Goal: Task Accomplishment & Management: Use online tool/utility

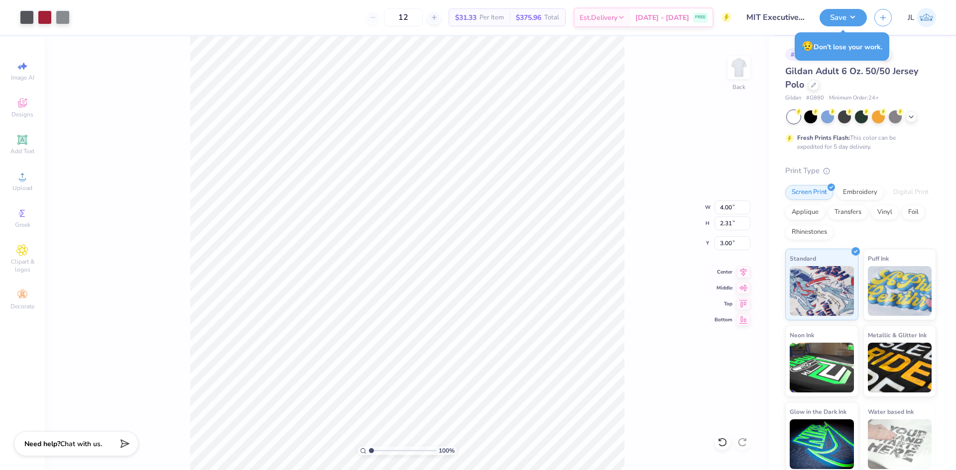
click at [849, 27] on div "Save JL" at bounding box center [887, 17] width 136 height 35
click at [846, 19] on button "Save" at bounding box center [842, 15] width 47 height 17
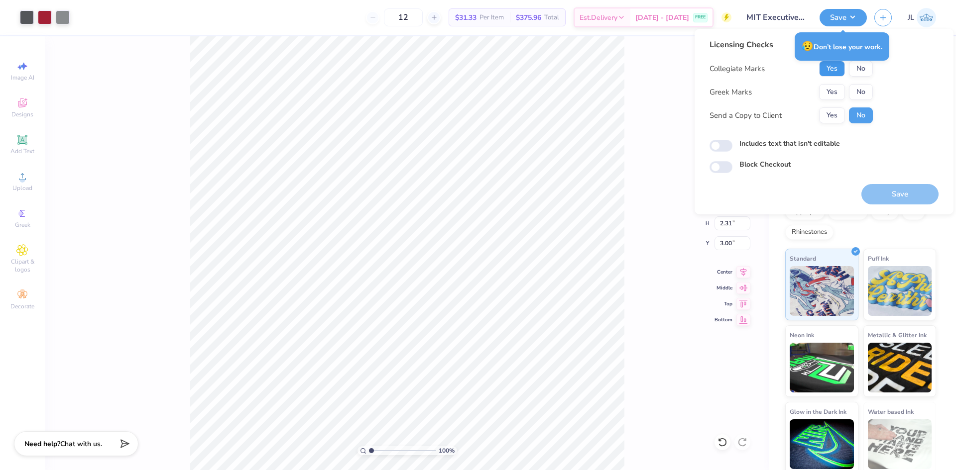
click at [837, 71] on button "Yes" at bounding box center [832, 69] width 26 height 16
click at [857, 91] on button "No" at bounding box center [861, 92] width 24 height 16
click at [831, 118] on button "Yes" at bounding box center [832, 116] width 26 height 16
click at [883, 190] on button "Save" at bounding box center [899, 194] width 77 height 20
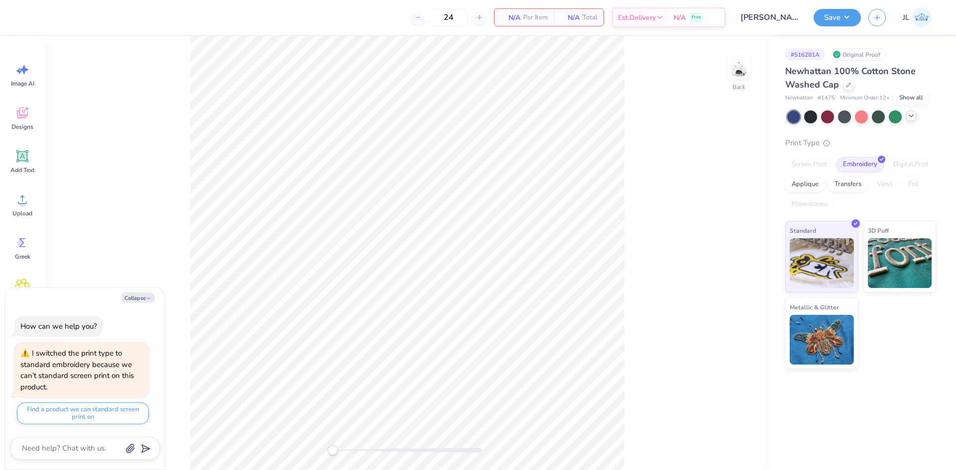
click at [908, 118] on icon at bounding box center [911, 116] width 8 height 8
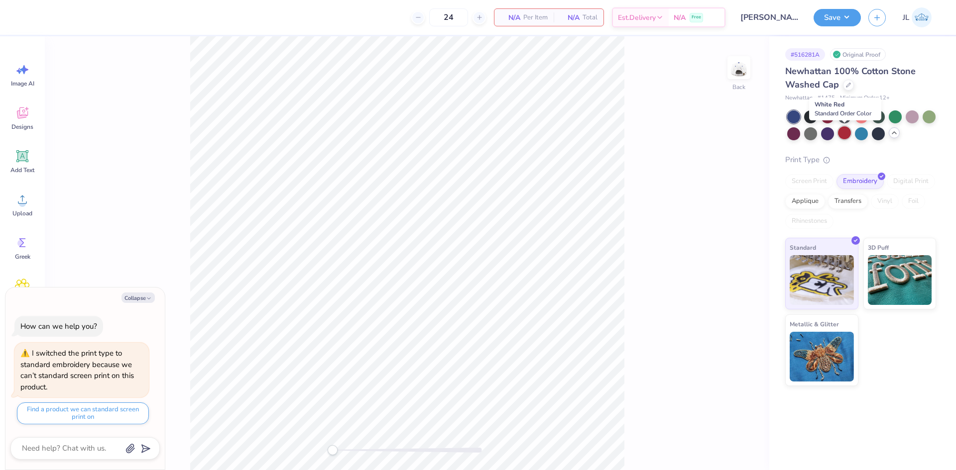
click at [842, 131] on div at bounding box center [844, 132] width 13 height 13
click at [824, 119] on div at bounding box center [827, 115] width 13 height 13
click at [129, 299] on button "Collapse" at bounding box center [137, 298] width 33 height 10
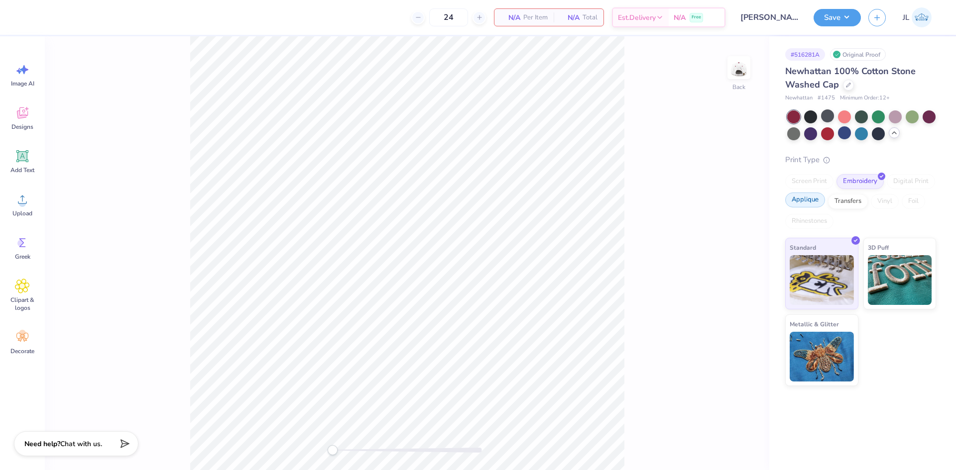
click at [815, 199] on div "Applique" at bounding box center [805, 200] width 40 height 15
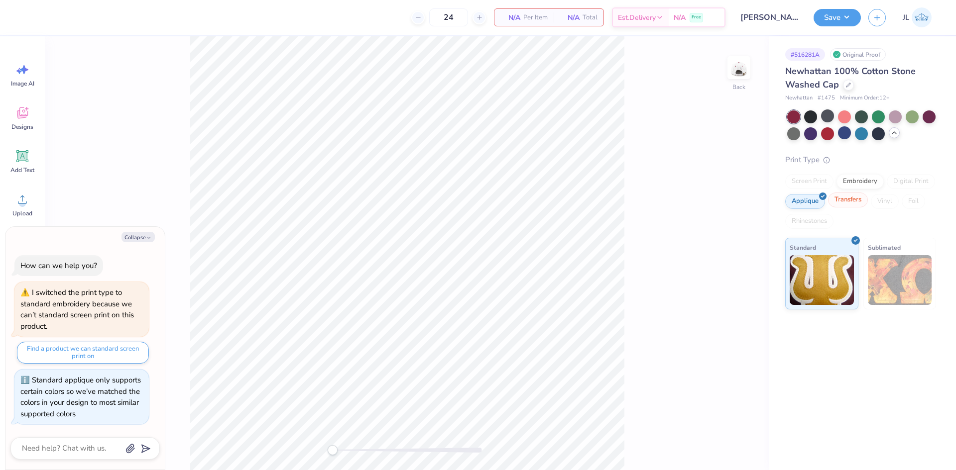
click at [839, 198] on div "Transfers" at bounding box center [848, 200] width 40 height 15
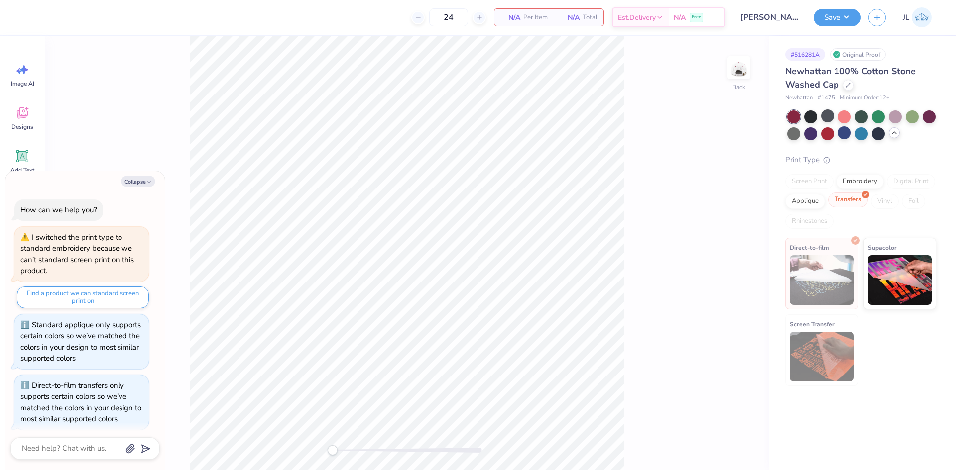
scroll to position [298, 0]
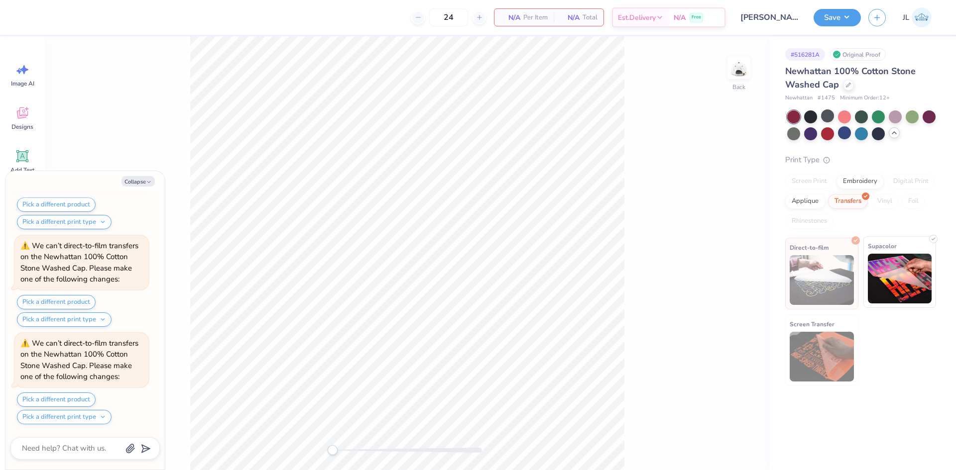
click at [880, 256] on img at bounding box center [900, 279] width 64 height 50
click at [133, 183] on button "Collapse" at bounding box center [137, 181] width 33 height 10
type textarea "x"
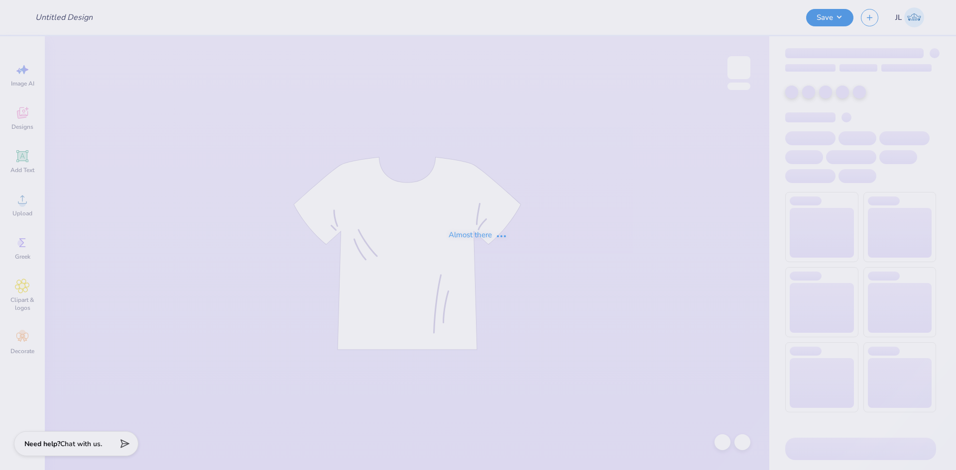
type input "Jennifer Richman : Purdue University"
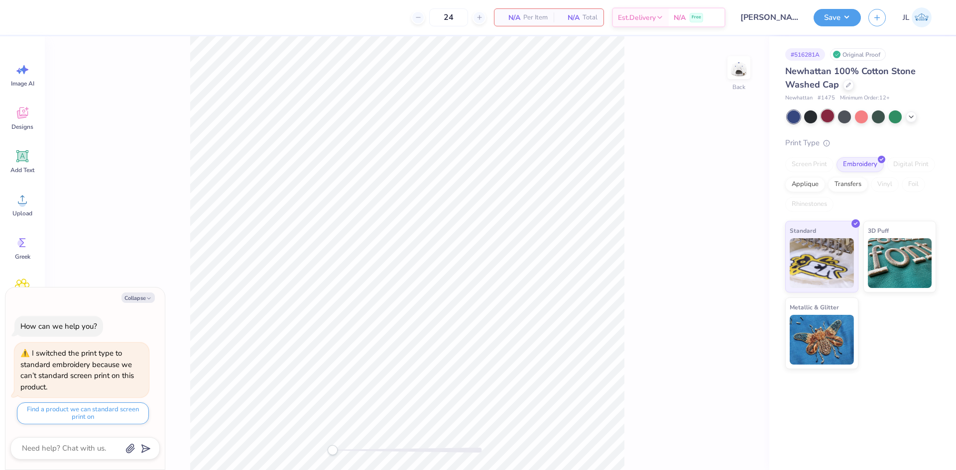
click at [830, 118] on div at bounding box center [827, 115] width 13 height 13
click at [906, 115] on div at bounding box center [910, 115] width 11 height 11
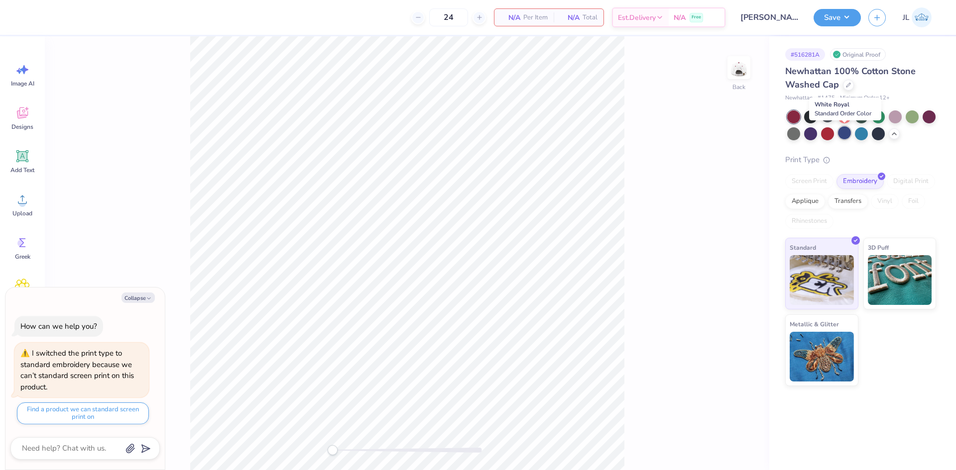
click at [844, 135] on div at bounding box center [844, 132] width 13 height 13
type textarea "x"
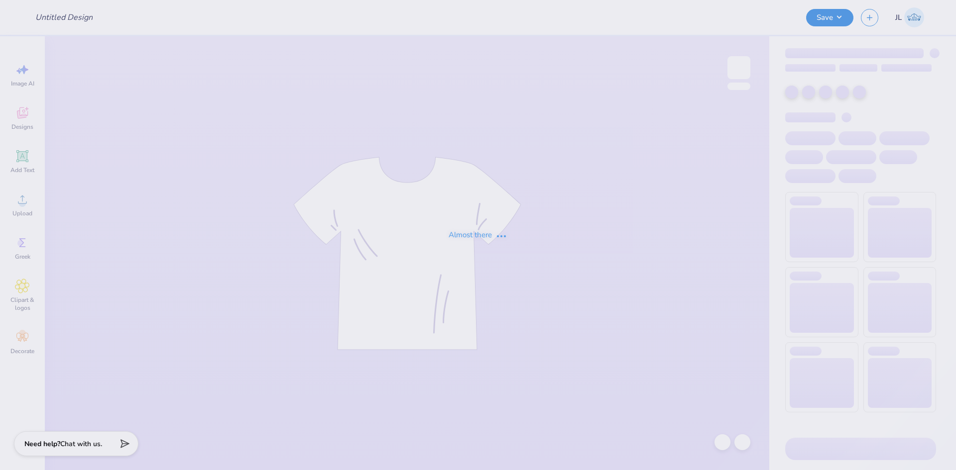
type input "Jennifer Richman : Purdue University"
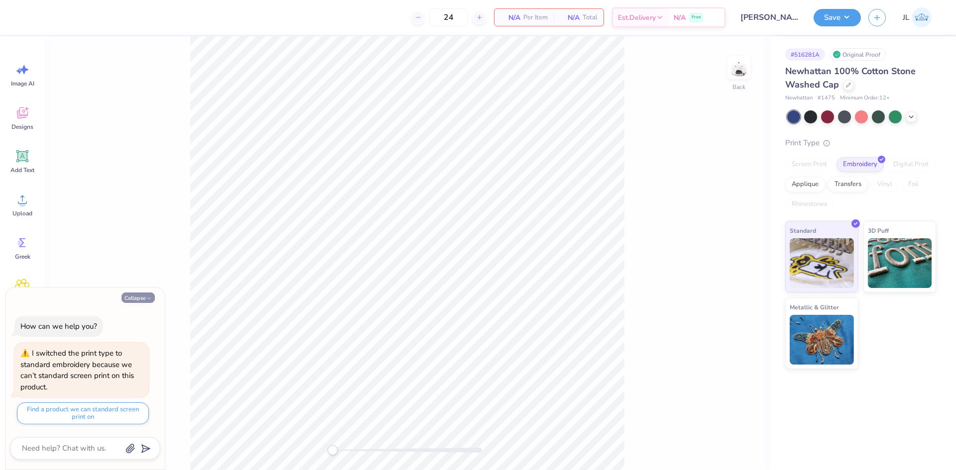
click at [133, 296] on button "Collapse" at bounding box center [137, 298] width 33 height 10
type textarea "x"
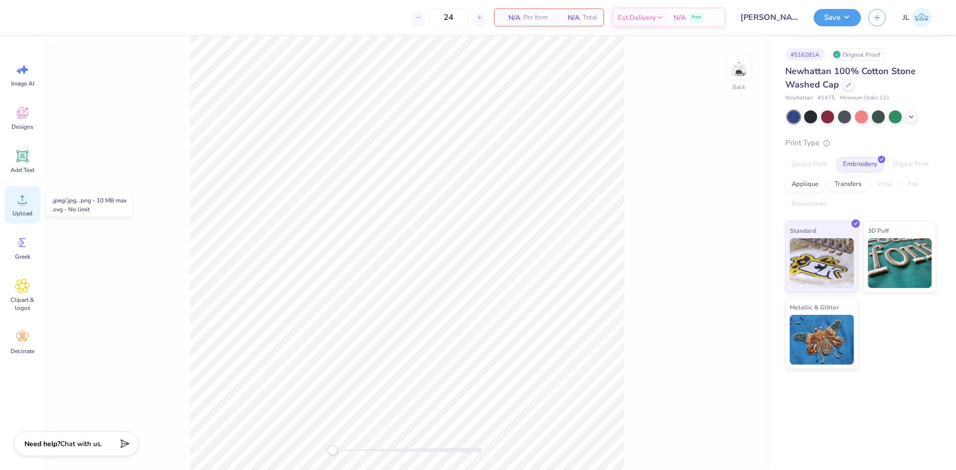
click at [21, 209] on div "Upload" at bounding box center [22, 204] width 36 height 37
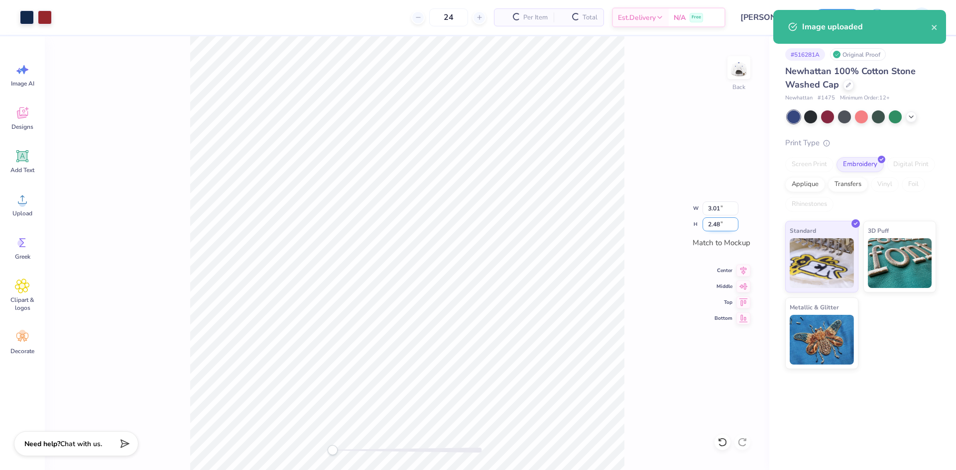
click at [717, 226] on input "2.48" at bounding box center [720, 225] width 36 height 14
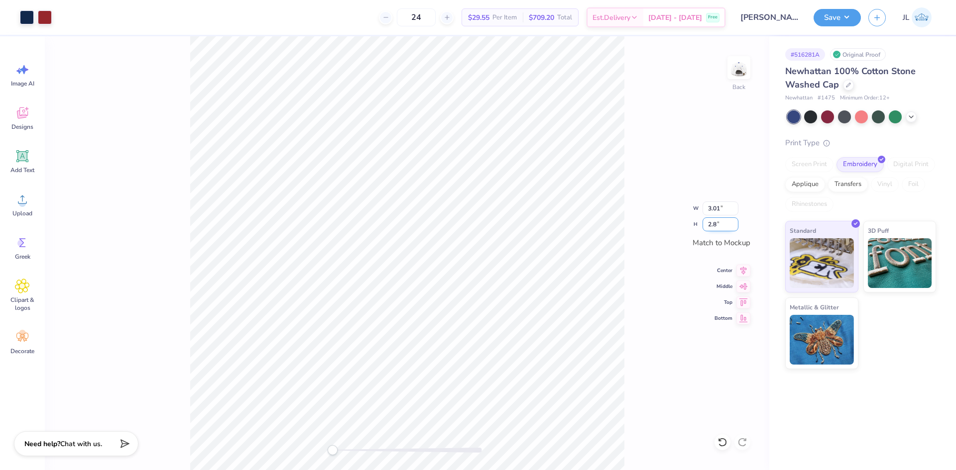
type input "2.8"
click at [641, 239] on div "Back W 3.01 3.01 " H 2.8 2.8 " Match to Mockup Center Middle Top Bottom" at bounding box center [407, 253] width 724 height 434
drag, startPoint x: 713, startPoint y: 225, endPoint x: 720, endPoint y: 225, distance: 6.5
click at [720, 225] on input "2.48" at bounding box center [720, 225] width 36 height 14
type input "2.5"
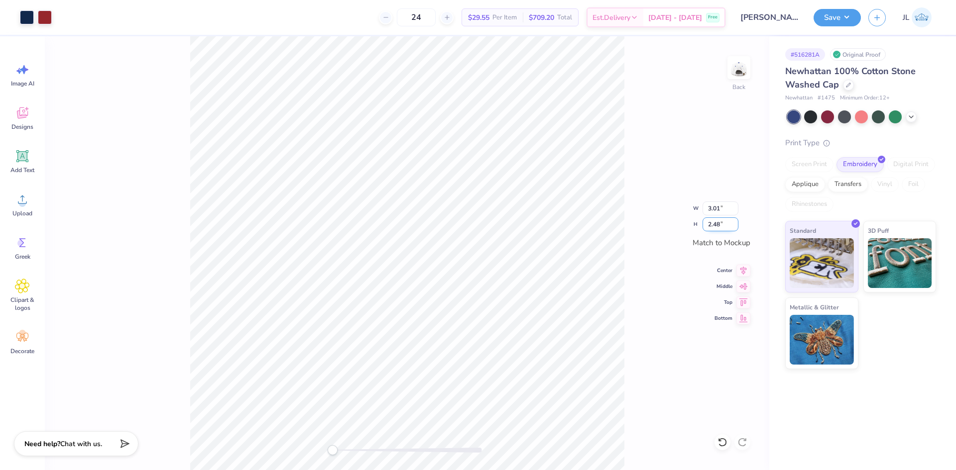
drag, startPoint x: 719, startPoint y: 227, endPoint x: 713, endPoint y: 226, distance: 5.6
click at [713, 226] on input "2.48" at bounding box center [720, 225] width 36 height 14
type input "2.4"
click at [716, 226] on input "2.32" at bounding box center [720, 225] width 36 height 14
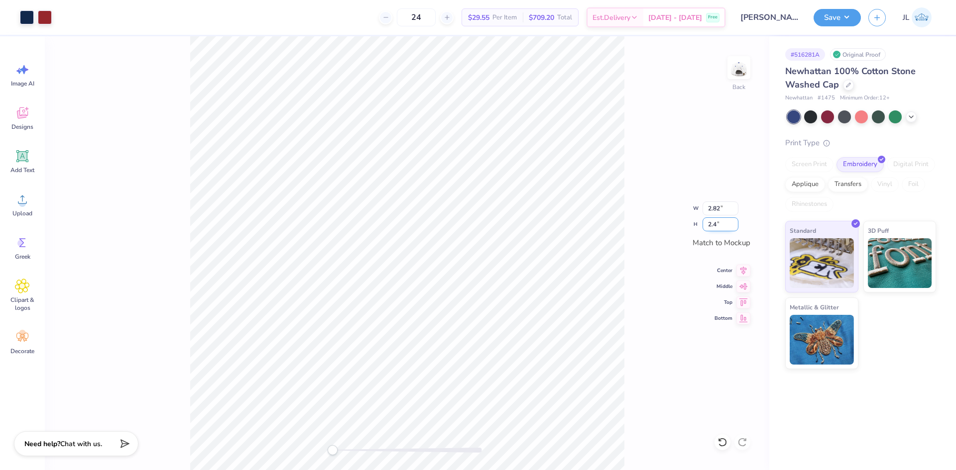
type input "2.4"
click at [625, 215] on div "Back W 2.82 2.82 " H 2.4 2.4 " Match to Mockup Center Middle Top Bottom" at bounding box center [407, 253] width 724 height 434
click at [711, 229] on input "2.48" at bounding box center [720, 225] width 36 height 14
type input "2.48"
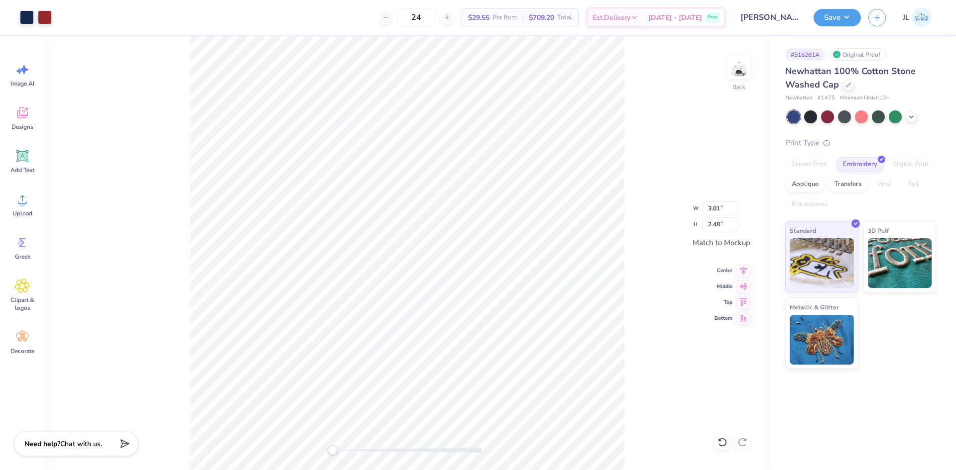
click at [668, 240] on div "Back W 3.01 3.01 " H 2.48 2.48 " Match to Mockup Center Middle Top Bottom" at bounding box center [407, 253] width 724 height 434
click at [716, 214] on input "3.01" at bounding box center [720, 209] width 36 height 14
type input "3"
click at [675, 221] on div "Back W 3 3 " H 2.48 2.48 " Match to [GEOGRAPHIC_DATA] Middle Top Bottom" at bounding box center [407, 253] width 724 height 434
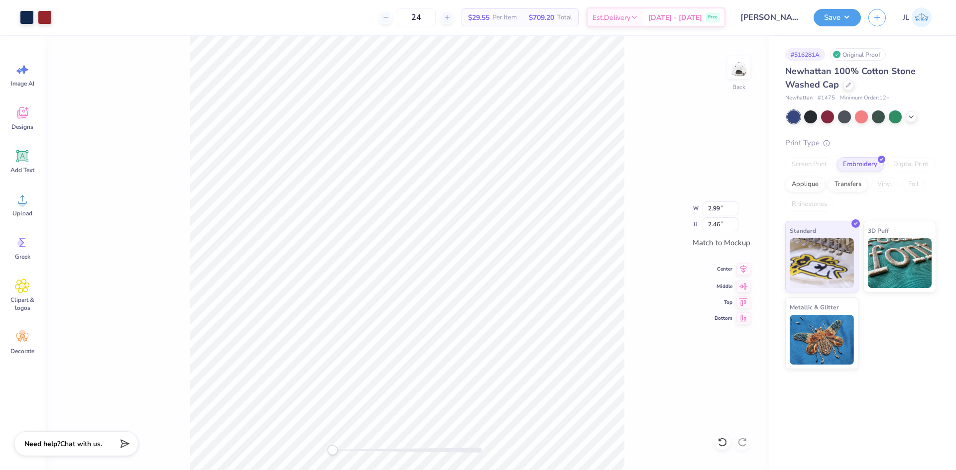
click at [741, 270] on icon at bounding box center [743, 269] width 14 height 12
type input "3.00"
type input "2.47"
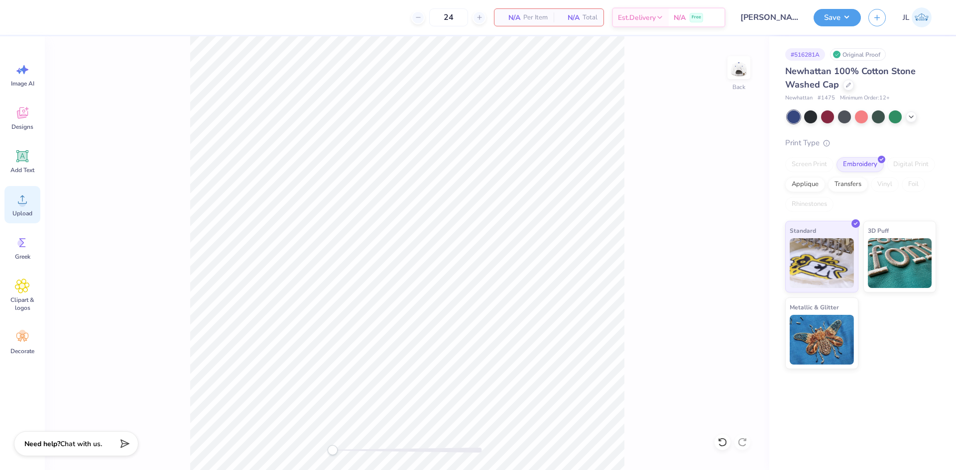
click at [12, 215] on div "Upload" at bounding box center [22, 204] width 36 height 37
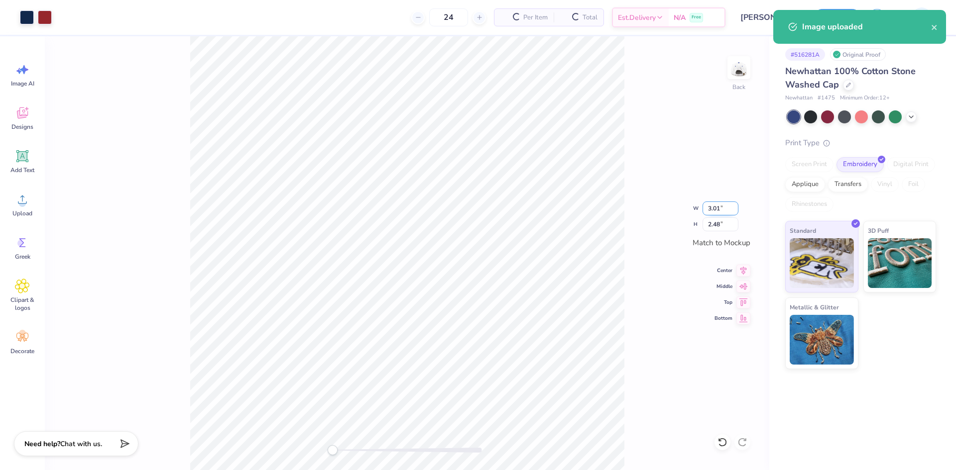
click at [711, 213] on input "3.01" at bounding box center [720, 209] width 36 height 14
type input "3"
click at [659, 197] on div "Back W 3 3 " H 2.48 2.48 " Match to [GEOGRAPHIC_DATA] Middle Top Bottom" at bounding box center [407, 253] width 724 height 434
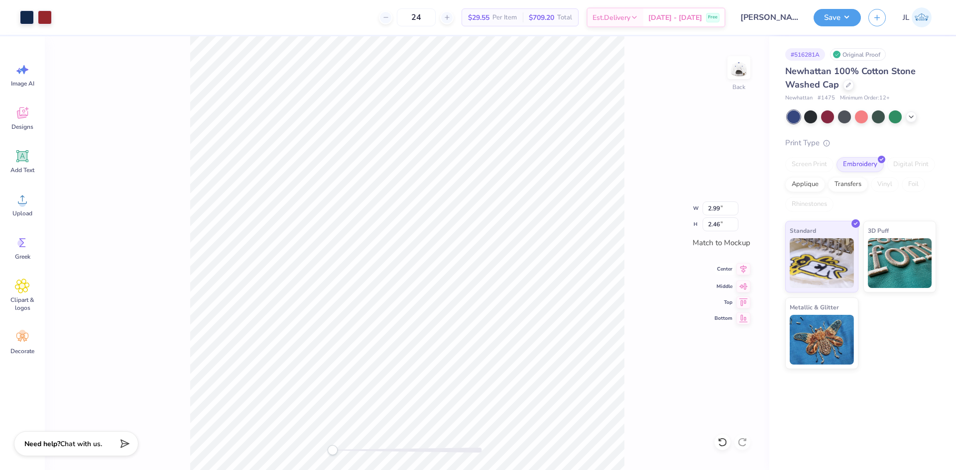
click at [739, 271] on icon at bounding box center [743, 269] width 14 height 12
type input "3.00"
type input "2.47"
click at [839, 186] on div "Transfers" at bounding box center [848, 183] width 40 height 15
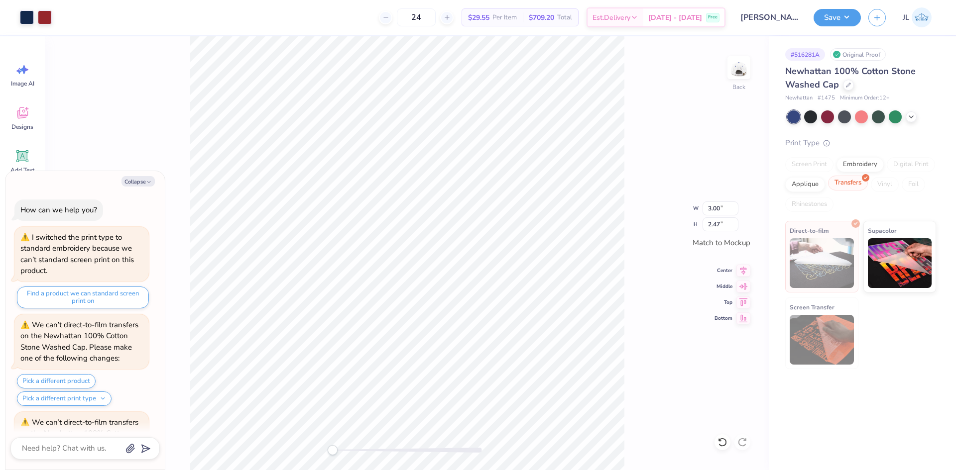
scroll to position [79, 0]
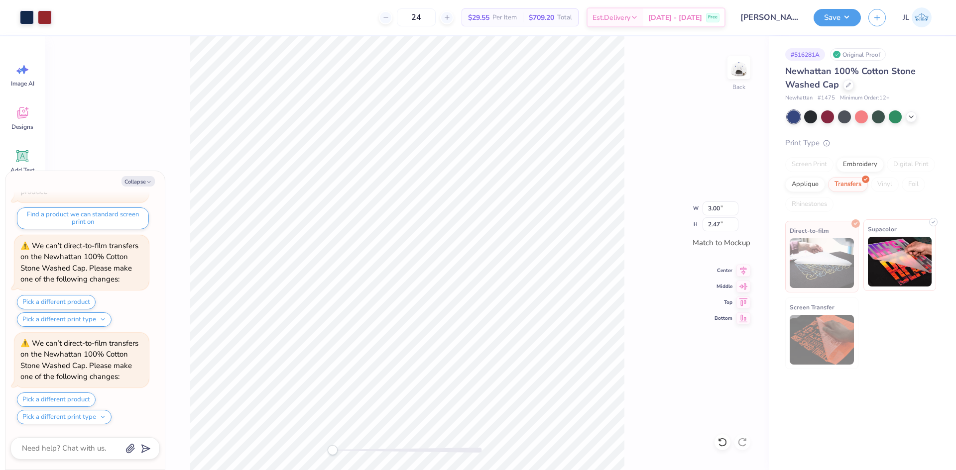
click at [883, 243] on img at bounding box center [900, 262] width 64 height 50
click at [142, 186] on button "Collapse" at bounding box center [137, 181] width 33 height 10
type textarea "x"
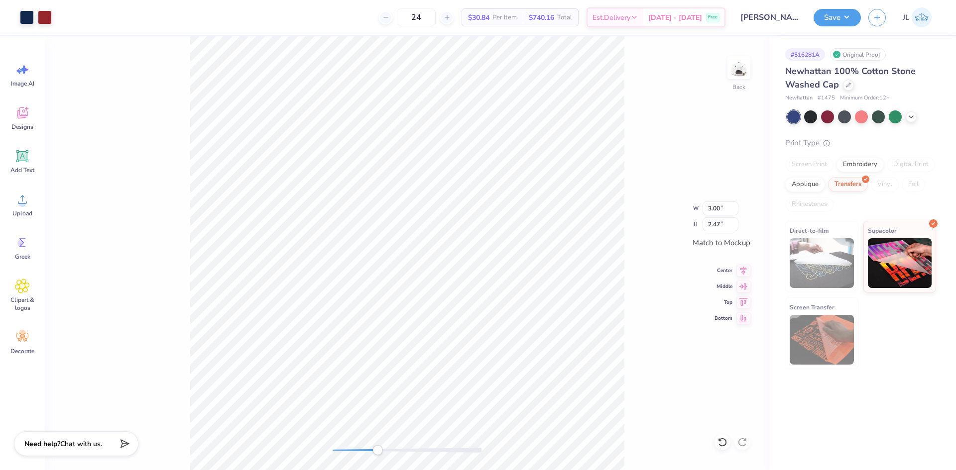
drag, startPoint x: 335, startPoint y: 449, endPoint x: 383, endPoint y: 449, distance: 47.8
click at [382, 449] on div "Accessibility label" at bounding box center [377, 450] width 10 height 10
click at [307, 442] on div "Back W 3.00 3.00 " H 2.47 2.47 " Match to Mockup Center Middle Top Bottom" at bounding box center [407, 253] width 724 height 434
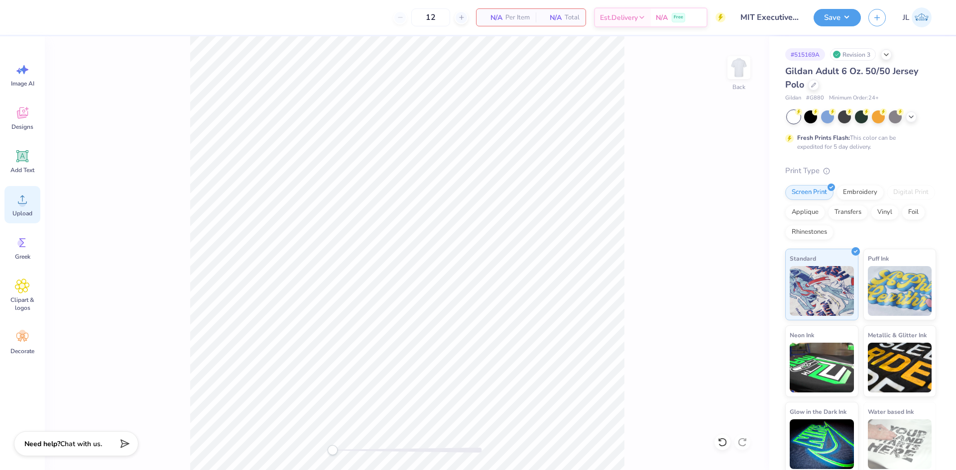
click at [18, 197] on icon at bounding box center [22, 199] width 15 height 15
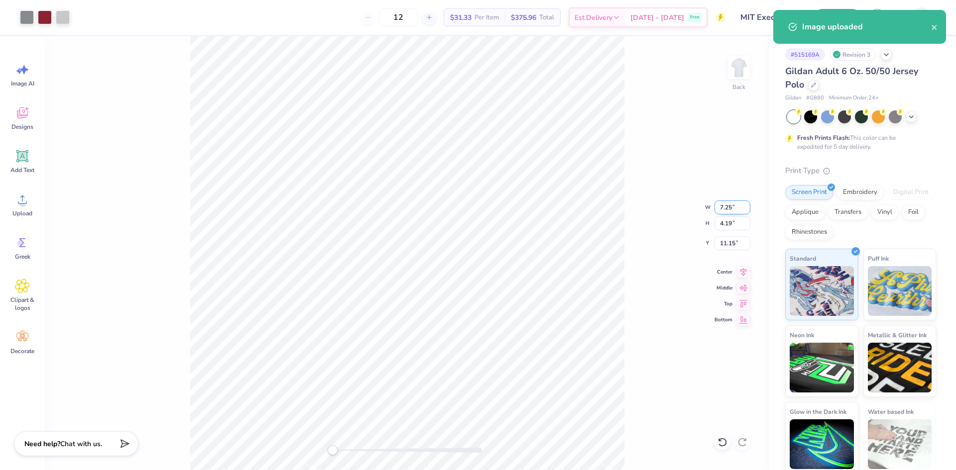
click at [724, 209] on input "7.25" at bounding box center [732, 208] width 36 height 14
type input "4"
click at [724, 243] on input "11.15" at bounding box center [732, 243] width 36 height 14
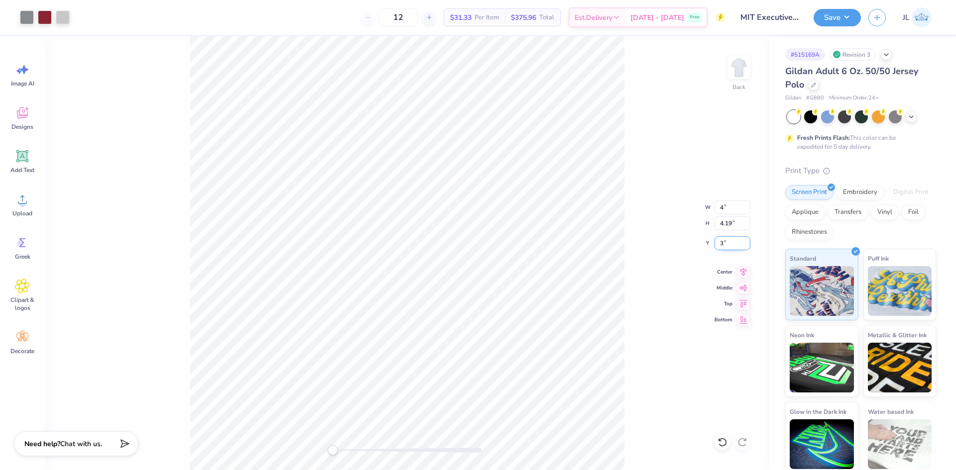
type input "3"
click at [724, 210] on input "2.21" at bounding box center [732, 208] width 36 height 14
type input "4"
click at [726, 240] on input "3.00" at bounding box center [732, 243] width 36 height 14
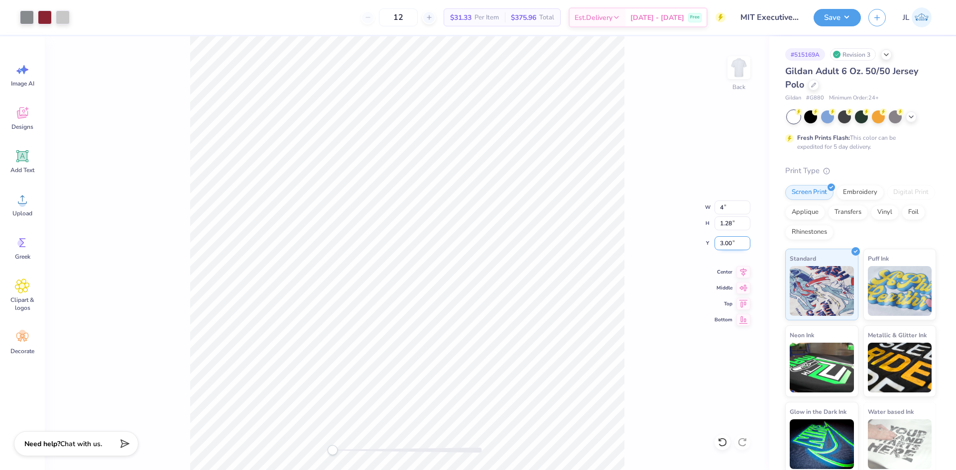
click at [726, 240] on input "3.00" at bounding box center [732, 243] width 36 height 14
type input "3"
click at [650, 211] on div "Back W 0.74 0.74 " H 0.75 0.75 " Y 5.64 5.64 " Center Middle Top Bottom" at bounding box center [407, 253] width 724 height 434
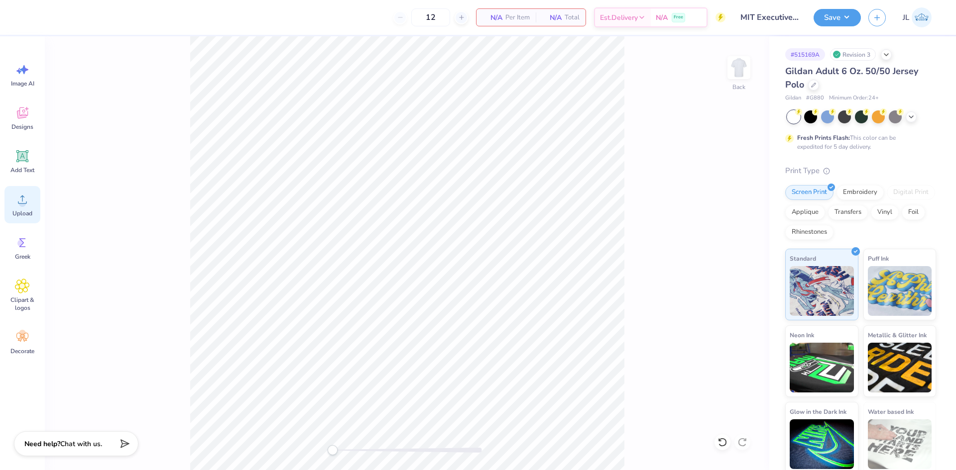
click at [26, 208] on div "Upload" at bounding box center [22, 204] width 36 height 37
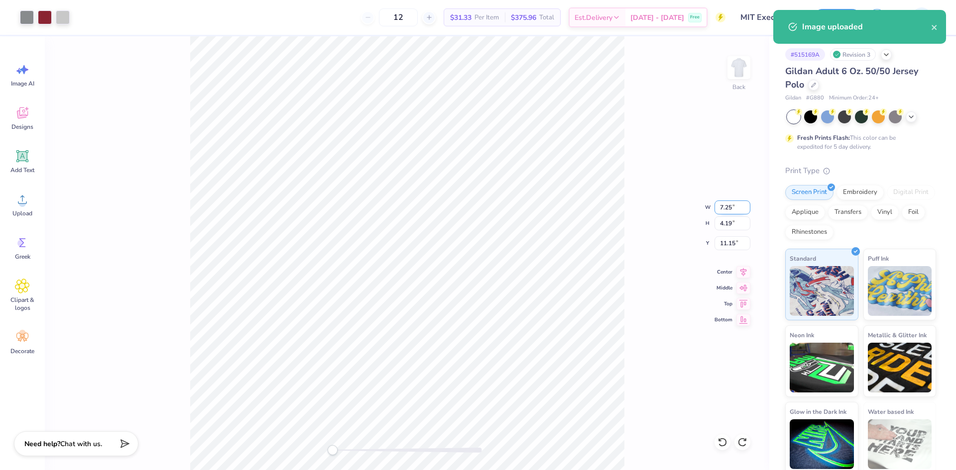
click at [724, 210] on input "7.25" at bounding box center [732, 208] width 36 height 14
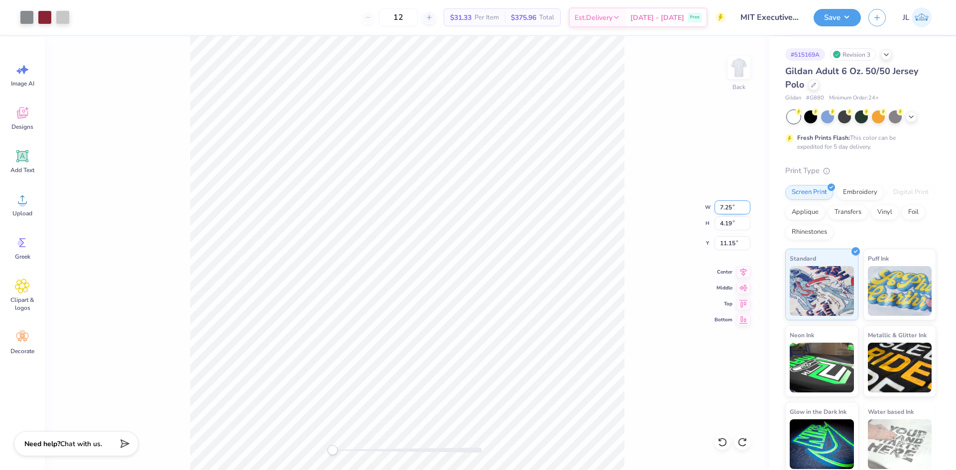
click at [724, 209] on input "7.25" at bounding box center [732, 208] width 36 height 14
type input "4"
click at [726, 208] on input "2.21" at bounding box center [732, 208] width 36 height 14
type input "4"
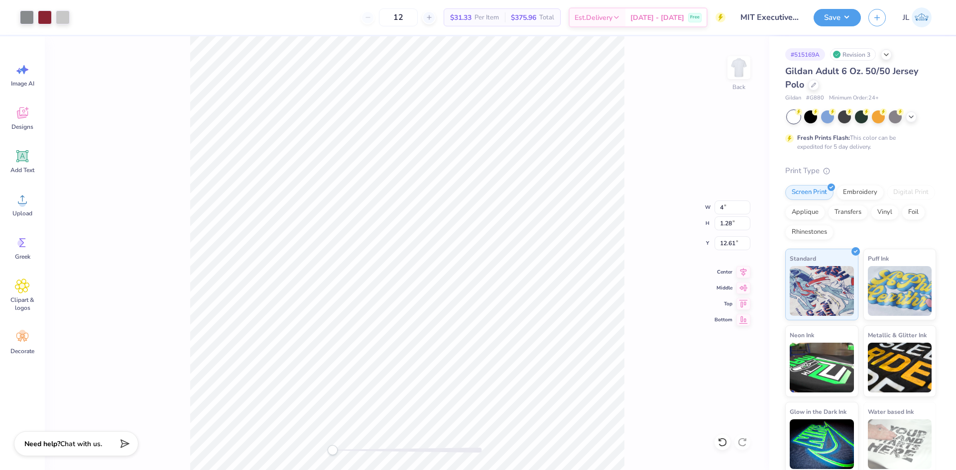
click at [626, 257] on div "Back W 4 4 " H 1.28 1.28 " Y 12.61 12.61 " Center Middle Top Bottom" at bounding box center [407, 253] width 724 height 434
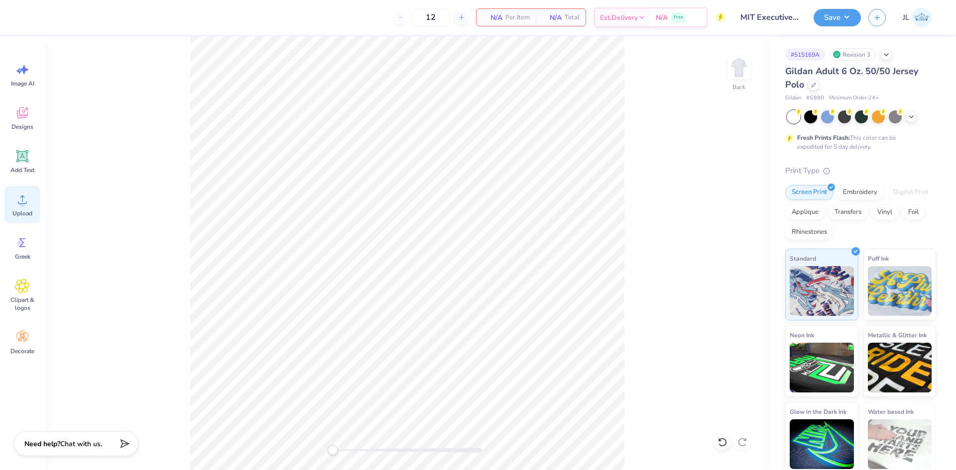
click at [23, 206] on circle at bounding box center [22, 203] width 7 height 7
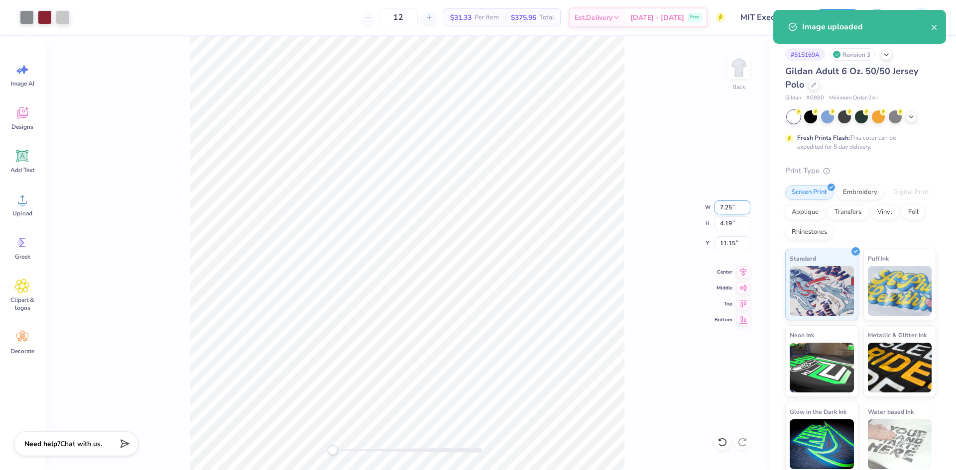
click at [722, 213] on input "7.25" at bounding box center [732, 208] width 36 height 14
click at [722, 212] on input "7.25" at bounding box center [732, 208] width 36 height 14
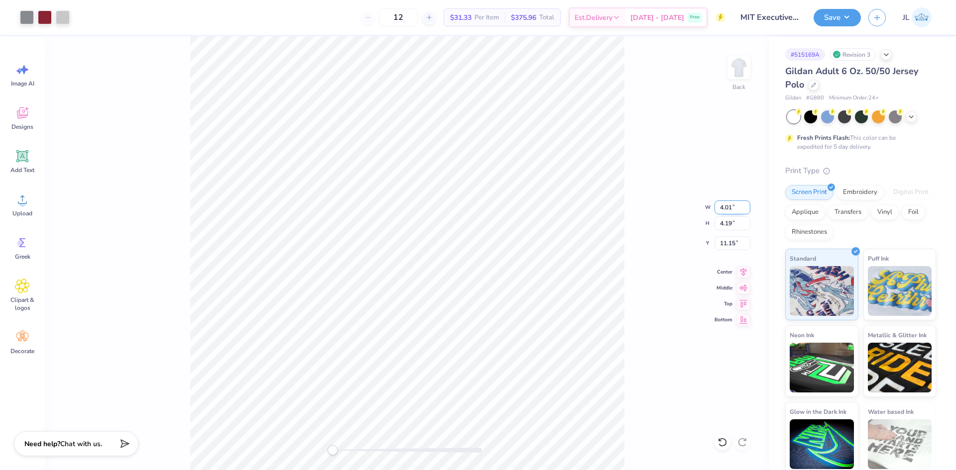
click at [746, 204] on input "4.01" at bounding box center [732, 208] width 36 height 14
click at [746, 204] on input "4.02" at bounding box center [732, 208] width 36 height 14
click at [746, 210] on input "4.01" at bounding box center [732, 208] width 36 height 14
type input "4"
click at [746, 210] on input "4" at bounding box center [732, 208] width 36 height 14
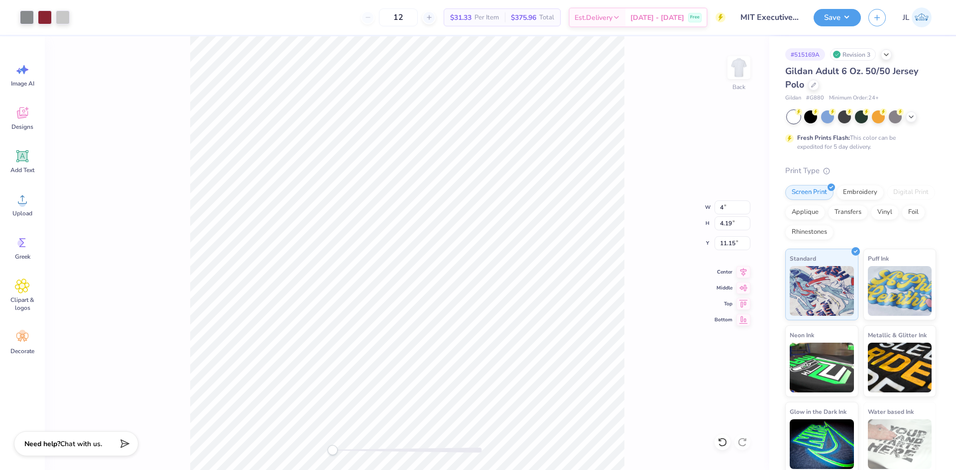
click at [675, 225] on div "Back W 4 4 " H 4.19 4.19 " Y 11.15 11.15 " Center Middle Top Bottom" at bounding box center [407, 253] width 724 height 434
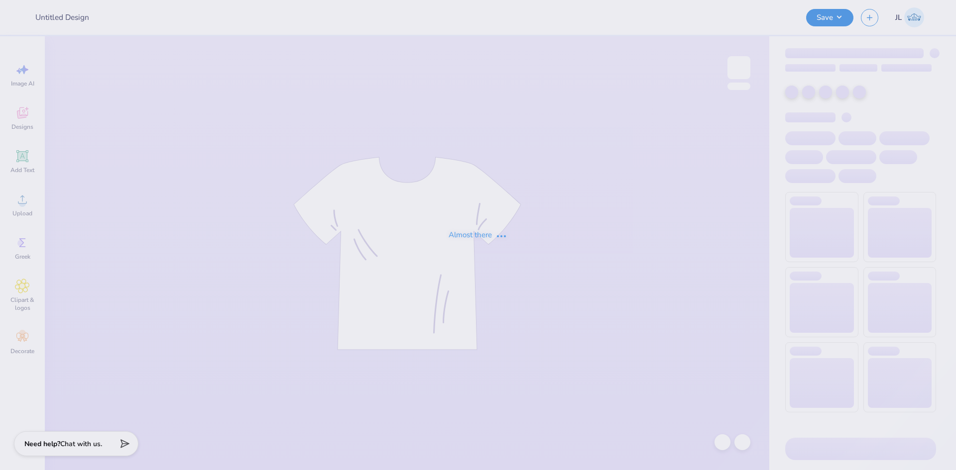
type input "MIT Executive Education"
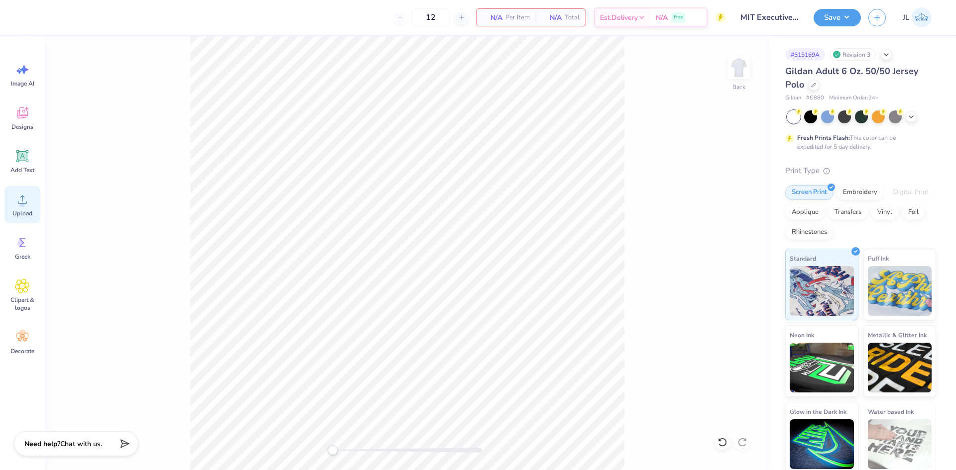
click at [24, 198] on icon at bounding box center [22, 199] width 15 height 15
click at [28, 205] on icon at bounding box center [22, 199] width 15 height 15
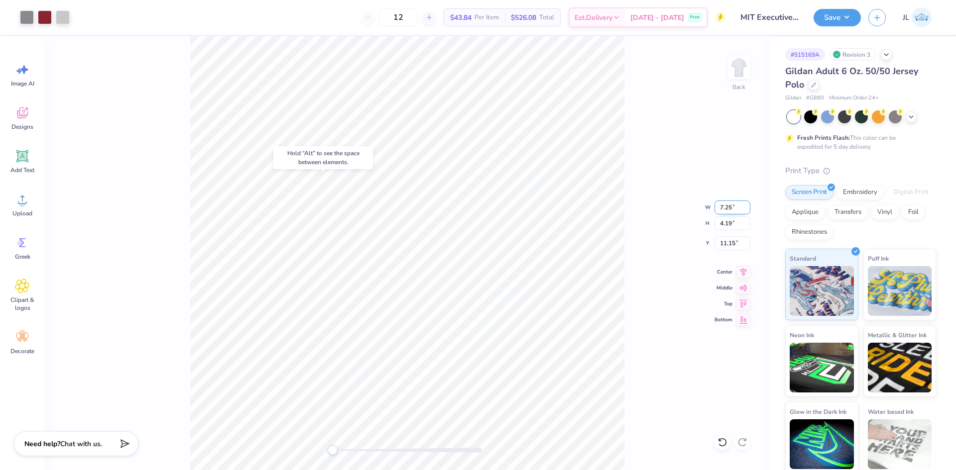
click at [721, 210] on input "7.25" at bounding box center [732, 208] width 36 height 14
type input "4"
click at [722, 245] on input "5.66" at bounding box center [732, 243] width 36 height 14
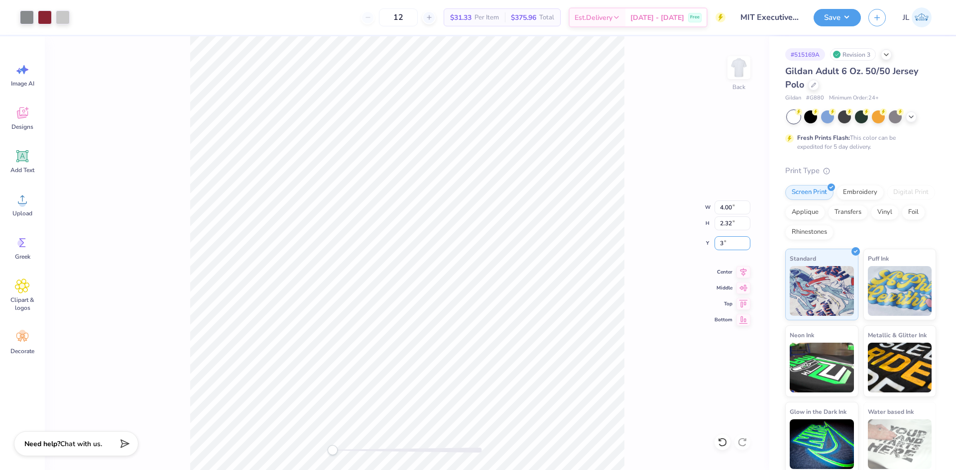
type input "3"
click at [66, 19] on div at bounding box center [63, 16] width 14 height 14
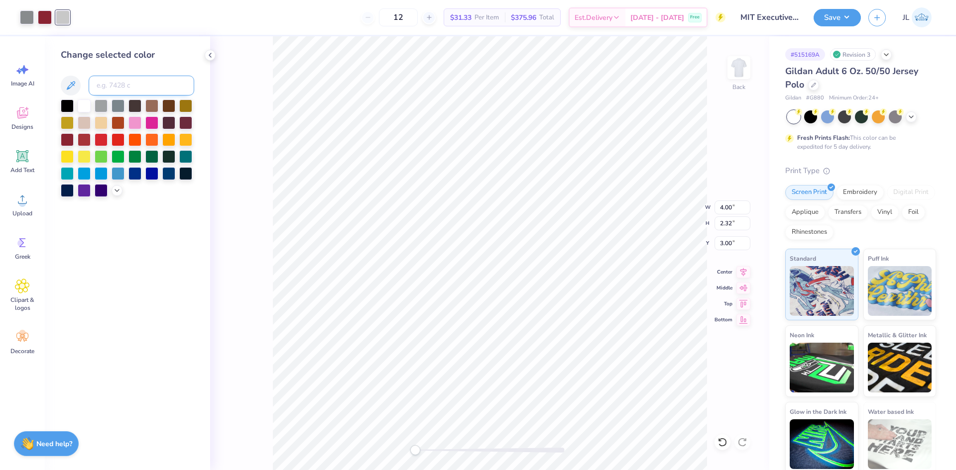
click at [134, 86] on input at bounding box center [142, 86] width 106 height 20
type input "423"
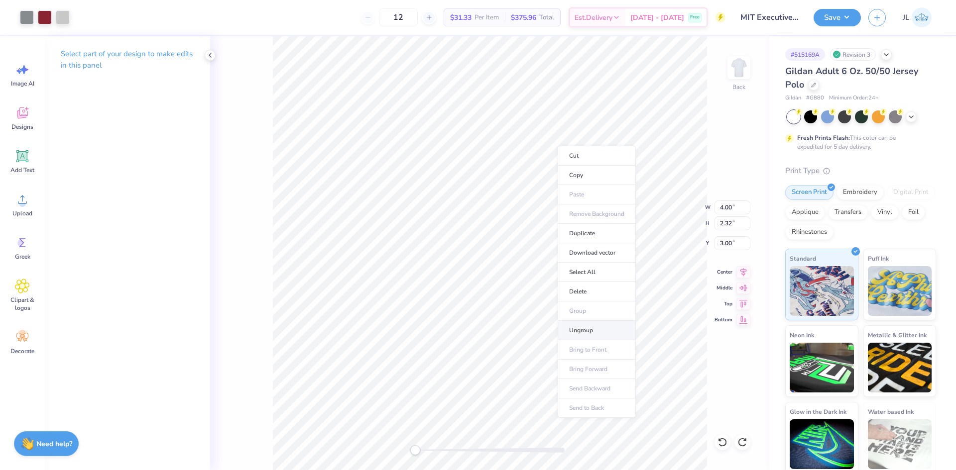
click at [595, 328] on li "Ungroup" at bounding box center [596, 330] width 78 height 19
drag, startPoint x: 414, startPoint y: 451, endPoint x: 432, endPoint y: 448, distance: 18.2
click at [432, 448] on div "Accessibility label" at bounding box center [432, 450] width 10 height 10
type input "1.87"
type input "3.00"
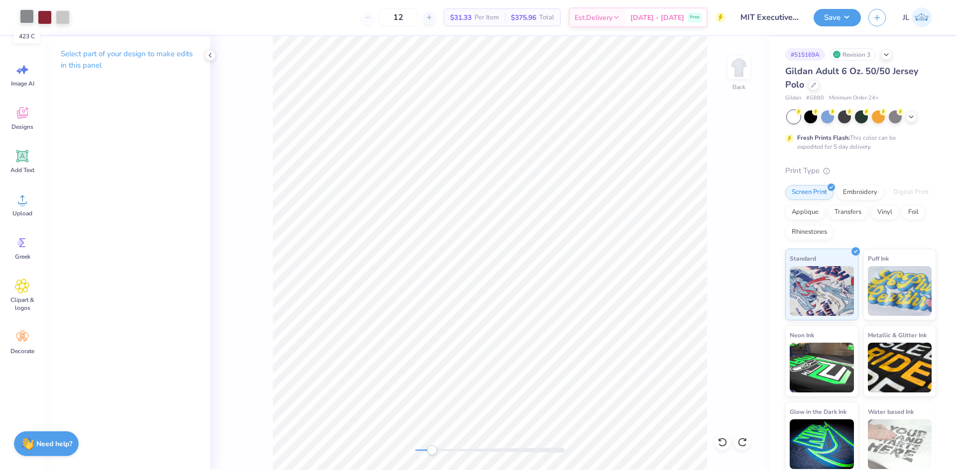
click at [28, 17] on div at bounding box center [27, 16] width 14 height 14
click at [28, 18] on div at bounding box center [27, 16] width 14 height 14
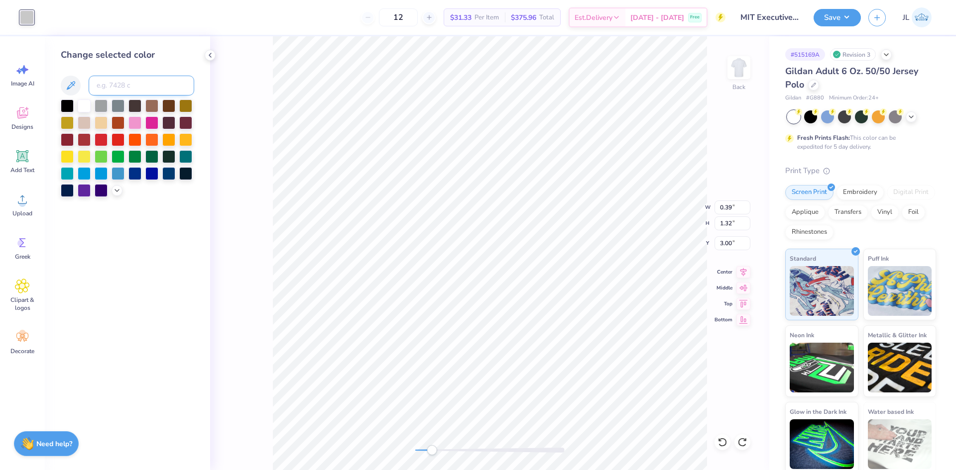
click at [142, 86] on input at bounding box center [142, 86] width 106 height 20
type input "420"
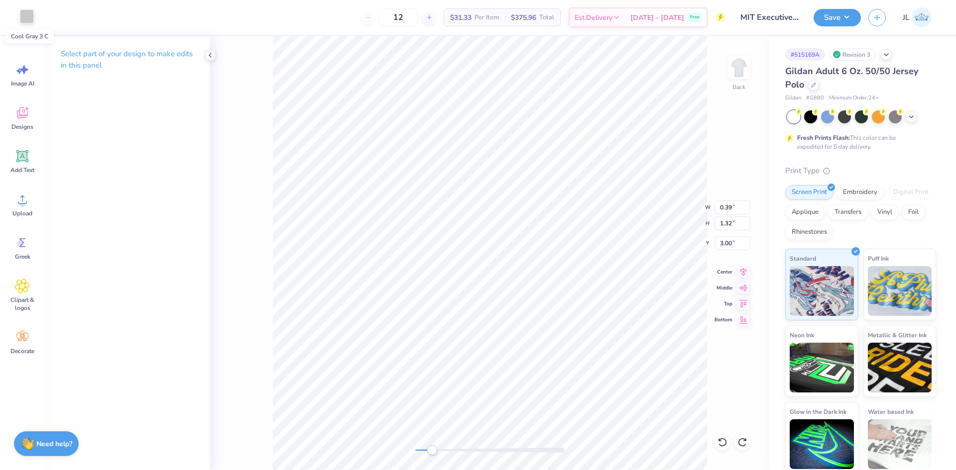
click at [28, 23] on div at bounding box center [27, 16] width 14 height 14
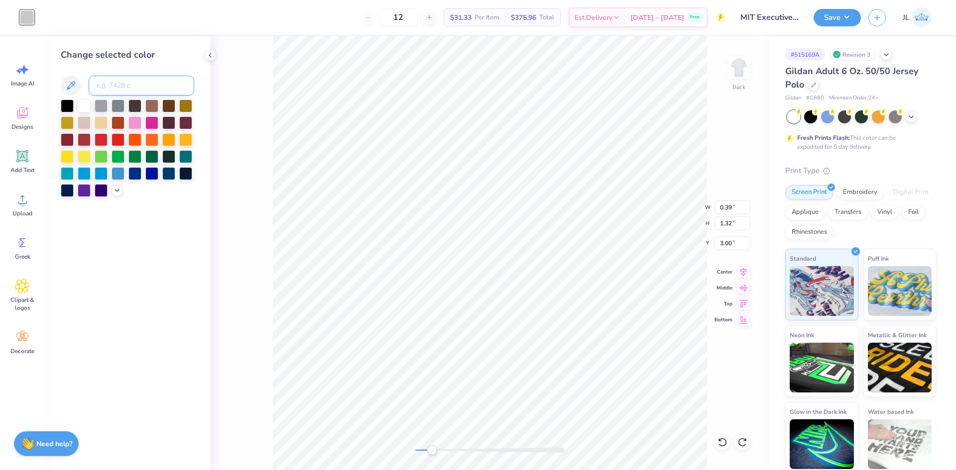
click at [135, 85] on input at bounding box center [142, 86] width 106 height 20
type input "420"
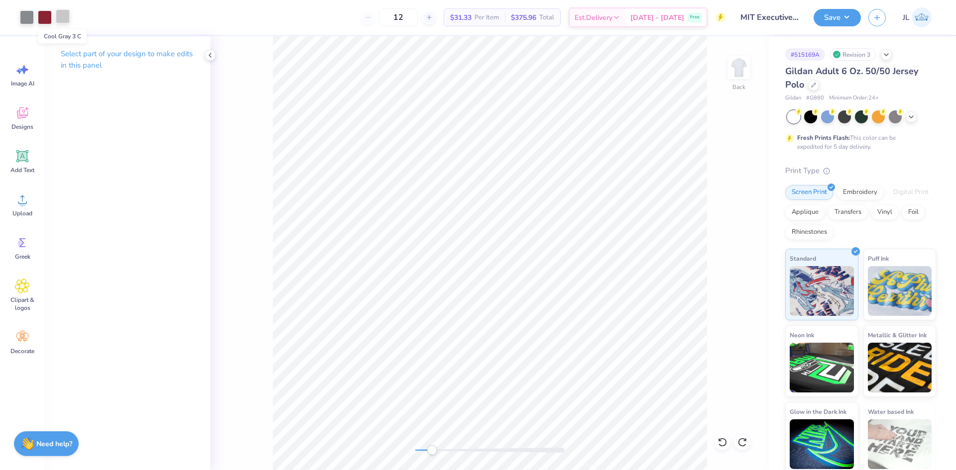
click at [62, 23] on div at bounding box center [63, 16] width 14 height 14
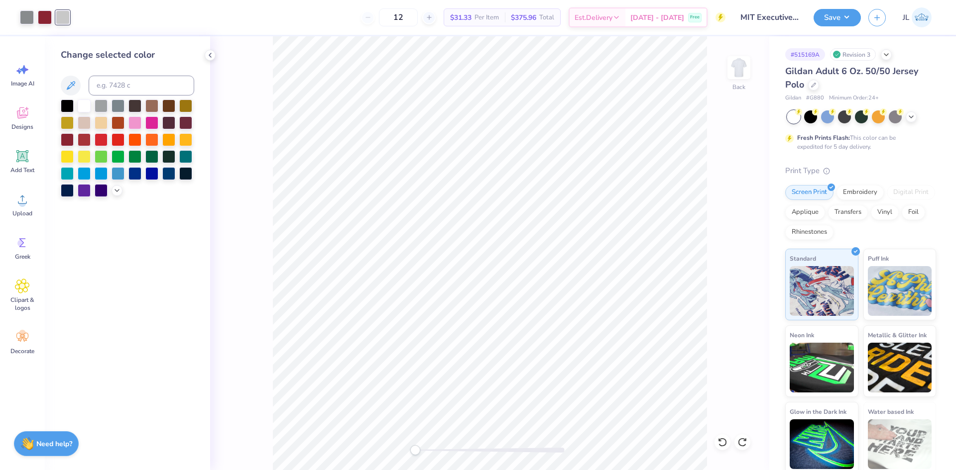
click at [403, 444] on div "Back" at bounding box center [489, 253] width 559 height 434
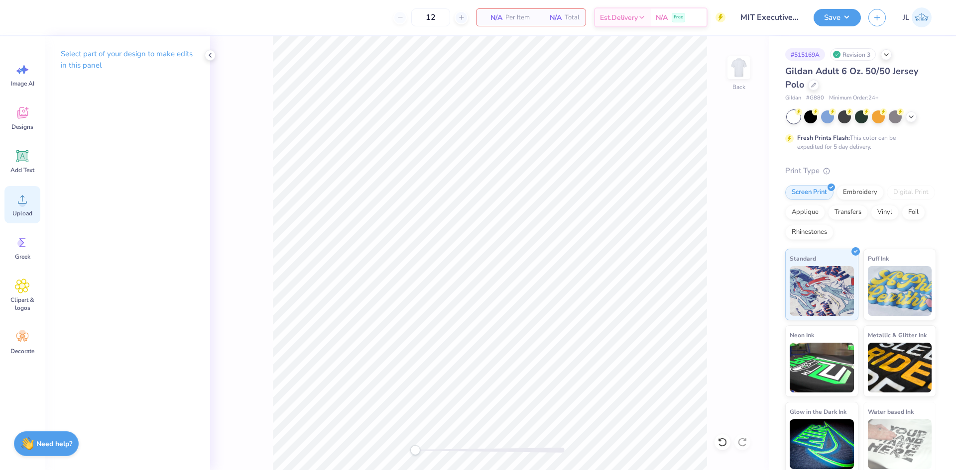
click at [21, 207] on circle at bounding box center [22, 203] width 7 height 7
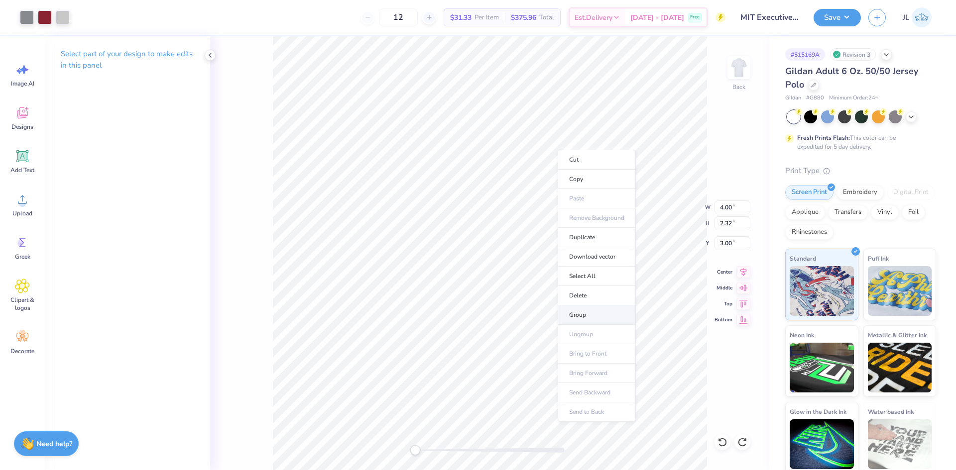
click at [602, 315] on li "Group" at bounding box center [596, 315] width 78 height 19
click at [837, 19] on button "Save" at bounding box center [836, 15] width 47 height 17
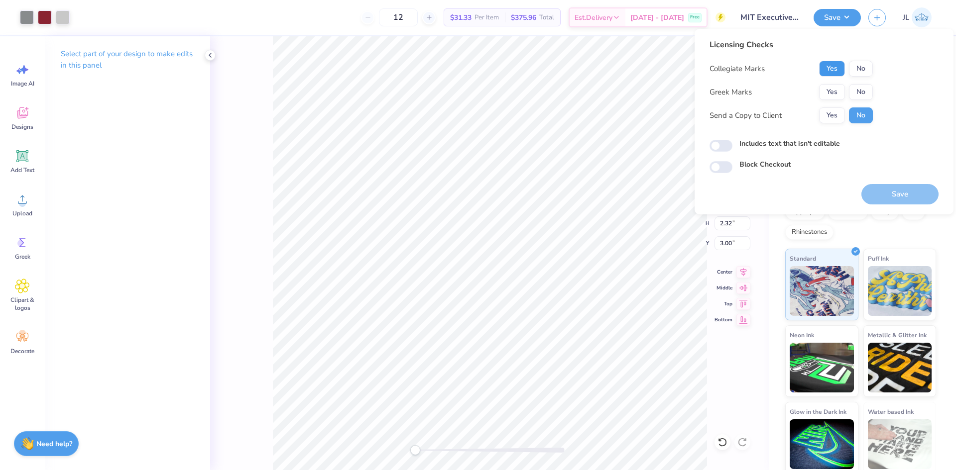
click at [830, 69] on button "Yes" at bounding box center [832, 69] width 26 height 16
click at [862, 90] on button "No" at bounding box center [861, 92] width 24 height 16
click at [838, 116] on button "Yes" at bounding box center [832, 116] width 26 height 16
click at [897, 195] on button "Save" at bounding box center [899, 194] width 77 height 20
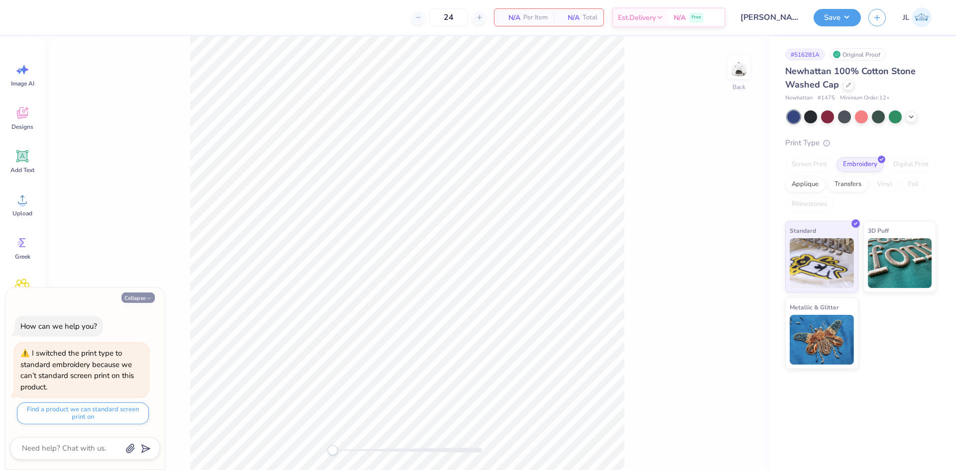
click at [140, 295] on button "Collapse" at bounding box center [137, 298] width 33 height 10
type textarea "x"
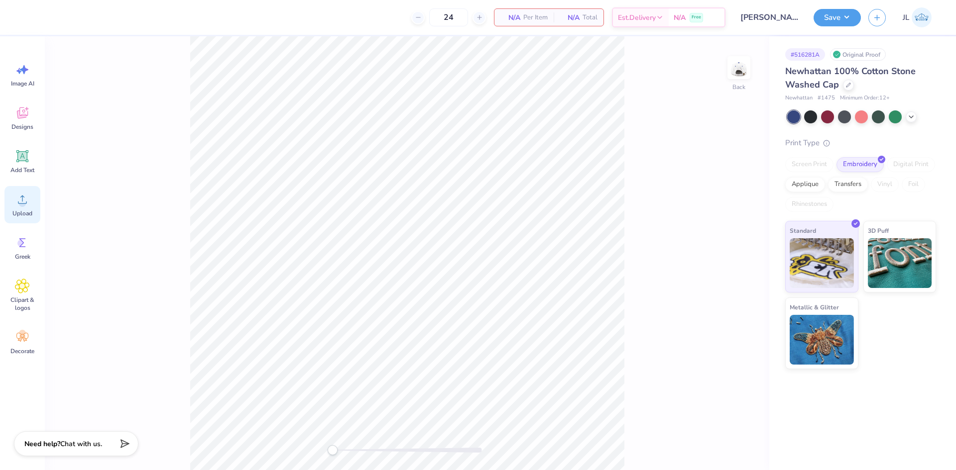
click at [28, 216] on span "Upload" at bounding box center [22, 214] width 20 height 8
click at [25, 216] on span "Upload" at bounding box center [22, 214] width 20 height 8
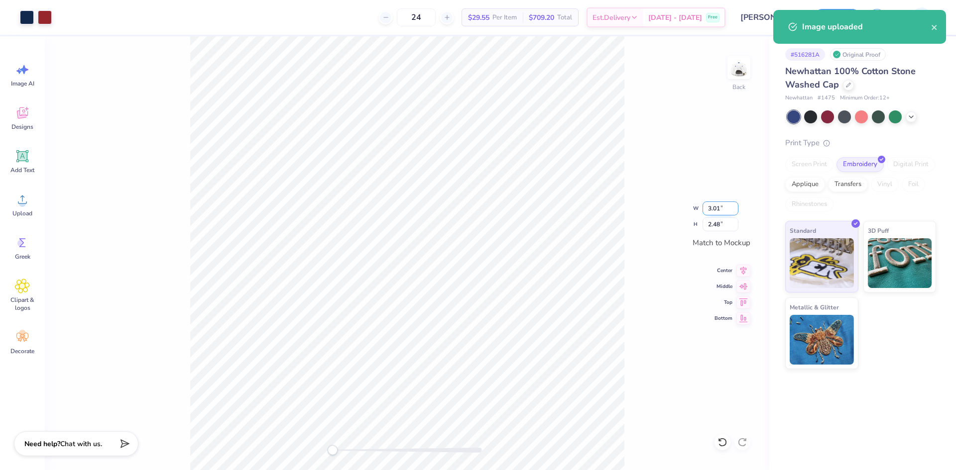
click at [715, 212] on input "3.01" at bounding box center [720, 209] width 36 height 14
type input "3"
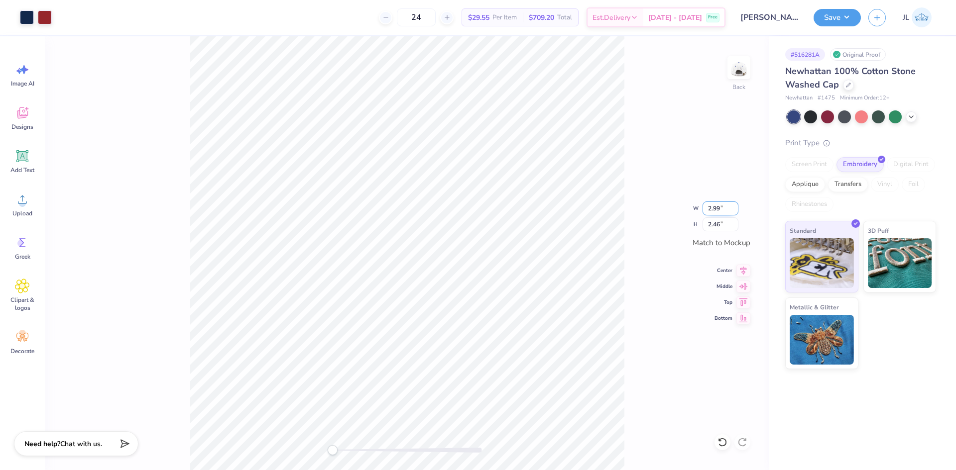
click at [710, 211] on input "2.99" at bounding box center [720, 209] width 36 height 14
type input "3"
click at [632, 166] on div "Back W 3 3 " H 2.46 2.46 " Match to [GEOGRAPHIC_DATA] Middle Top Bottom" at bounding box center [407, 253] width 724 height 434
click at [710, 210] on input "3.01" at bounding box center [720, 209] width 36 height 14
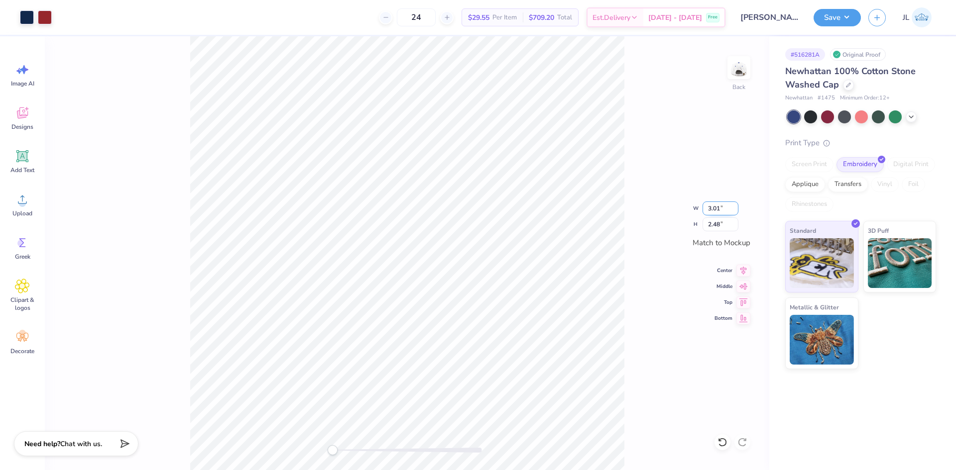
click at [710, 210] on input "3.01" at bounding box center [720, 209] width 36 height 14
type input "3"
click at [657, 184] on div "Back W 3 3 " H 2.48 2.48 " Match to [GEOGRAPHIC_DATA] Middle Top Bottom" at bounding box center [407, 253] width 724 height 434
type input "3"
click at [733, 206] on input "3" at bounding box center [720, 209] width 36 height 14
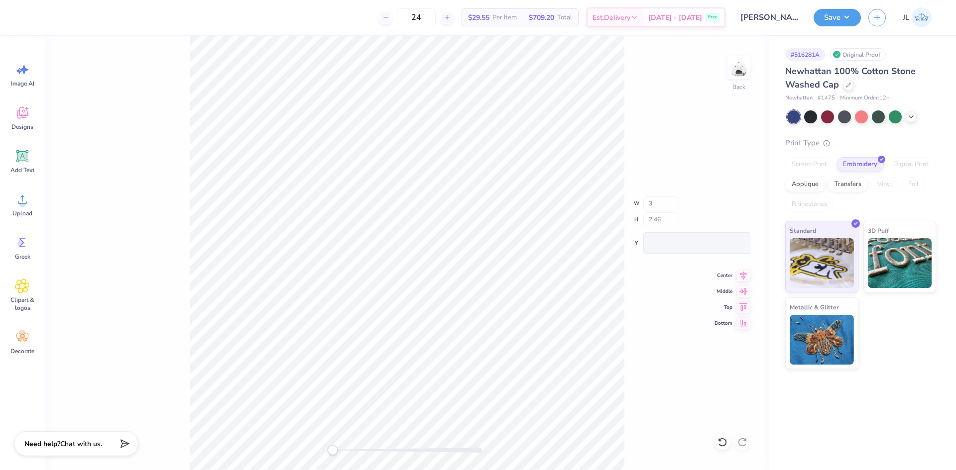
click at [713, 183] on div "Back W 3 H 2.46 Y Center Middle Top Bottom" at bounding box center [407, 253] width 724 height 434
